Goal: Transaction & Acquisition: Purchase product/service

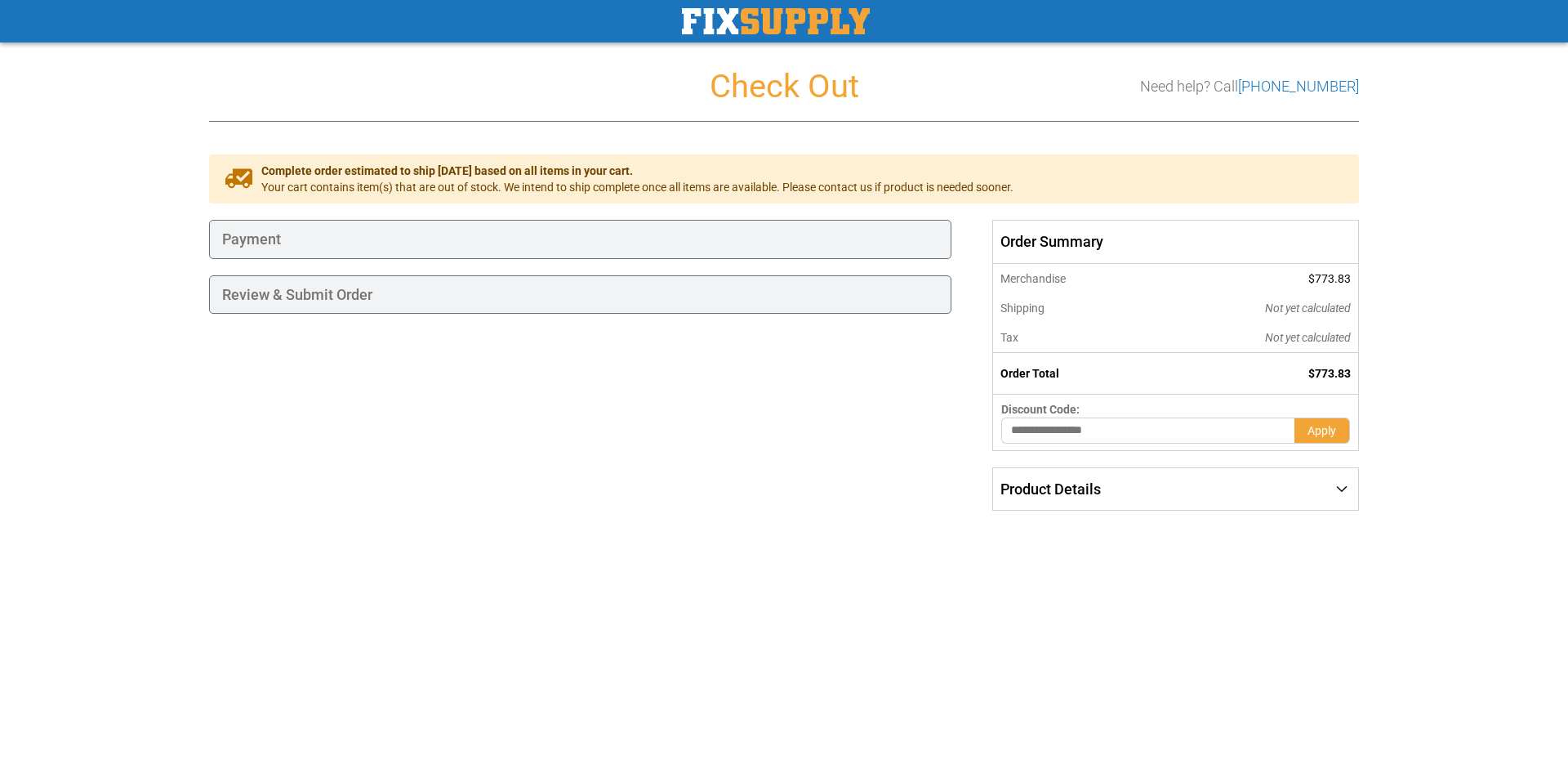
click at [1536, 781] on div at bounding box center [784, 782] width 1568 height 0
click at [243, 241] on div "Payment" at bounding box center [580, 239] width 742 height 39
click at [337, 181] on span "Your cart contains item(s) that are out of stock. We intend to ship complete on…" at bounding box center [637, 188] width 752 height 17
click at [345, 238] on div "Payment" at bounding box center [580, 239] width 742 height 39
click at [292, 278] on div "Review & Submit Order" at bounding box center [580, 294] width 742 height 39
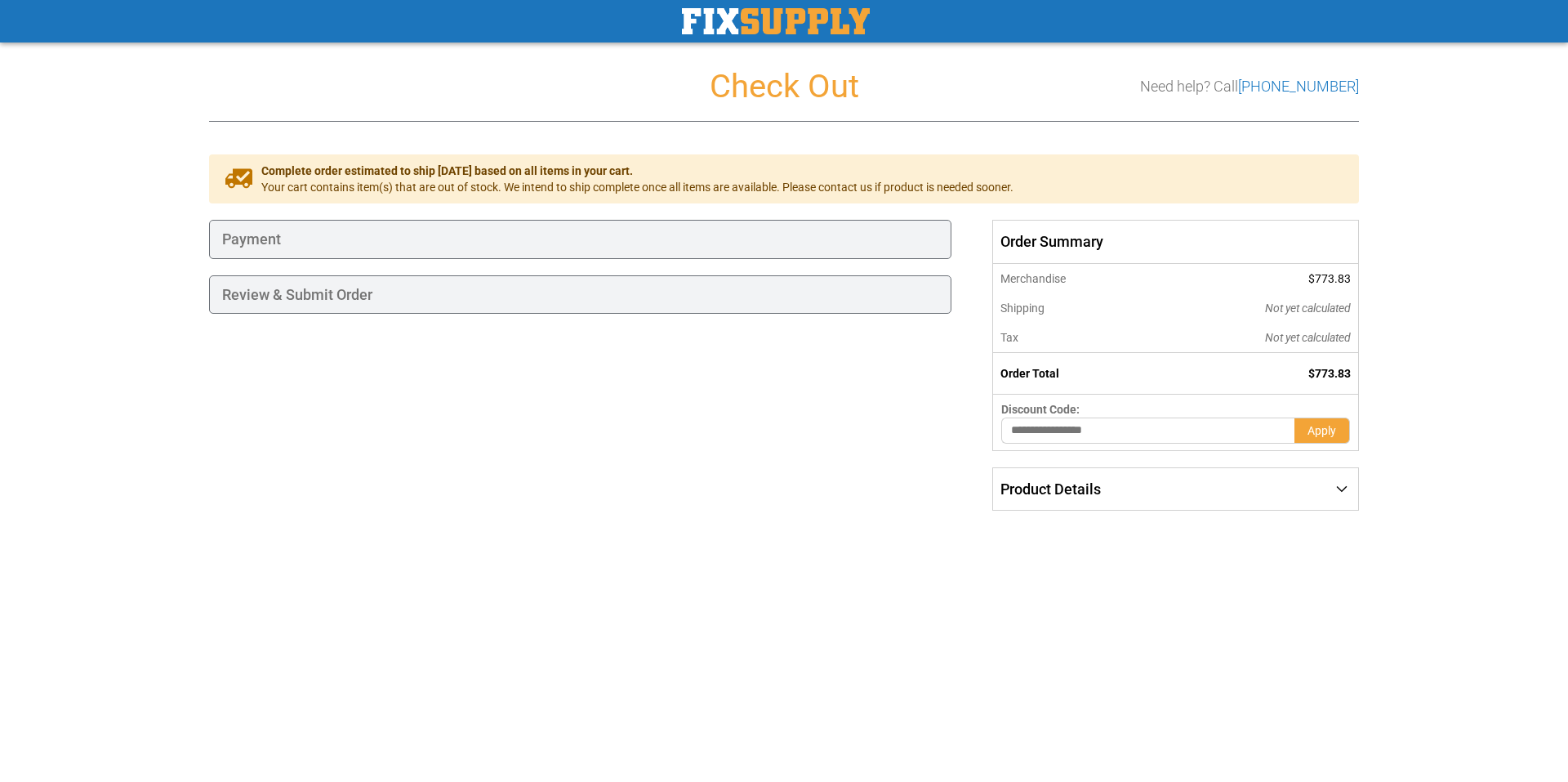
click at [290, 284] on div "Review & Submit Order" at bounding box center [580, 294] width 742 height 39
click at [290, 286] on div "Review & Submit Order" at bounding box center [580, 294] width 742 height 39
click at [295, 288] on div "Review & Submit Order" at bounding box center [580, 294] width 742 height 39
